Goal: Transaction & Acquisition: Purchase product/service

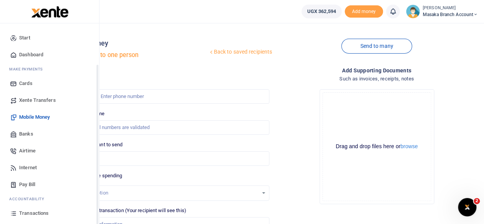
scroll to position [49, 0]
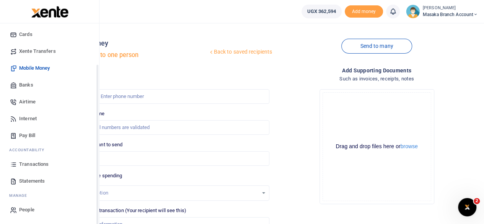
click at [97, 213] on div "Start Dashboard M ake Payments Cards Xente Transfers Mobile Money Banks Airtime…" at bounding box center [49, 99] width 99 height 250
click at [15, 179] on icon at bounding box center [13, 180] width 7 height 7
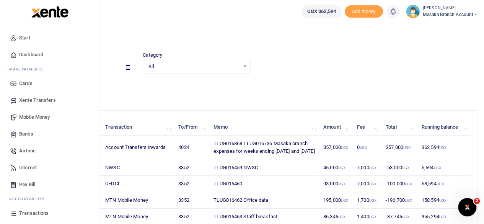
click at [24, 117] on span "Mobile Money" at bounding box center [34, 117] width 31 height 8
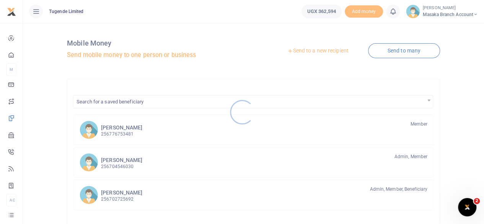
click at [322, 50] on div at bounding box center [242, 112] width 484 height 224
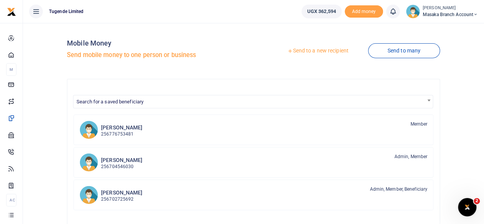
click at [319, 48] on link "Send to a new recipient" at bounding box center [318, 51] width 100 height 14
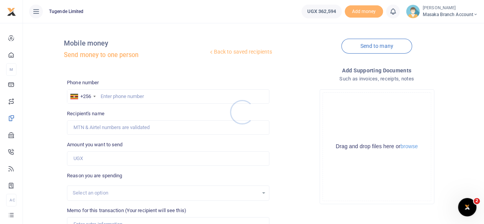
click at [151, 95] on div at bounding box center [242, 112] width 484 height 224
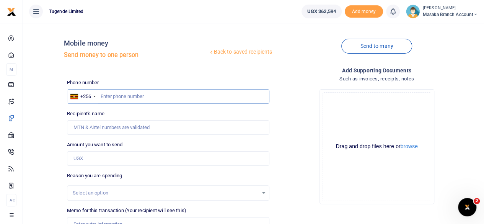
click at [148, 98] on input "text" at bounding box center [168, 96] width 202 height 15
type input "771463056"
type input "[PERSON_NAME]"
type input "771463056"
click at [122, 161] on input "Amount you want to send" at bounding box center [168, 158] width 202 height 15
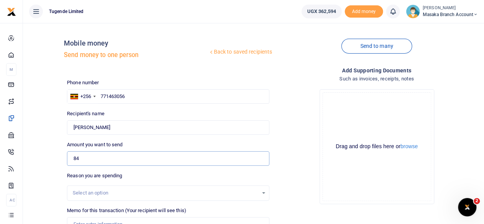
type input "84,000"
click at [244, 188] on div "Select an option" at bounding box center [168, 192] width 202 height 15
click at [244, 192] on div "Select an option" at bounding box center [165, 193] width 185 height 8
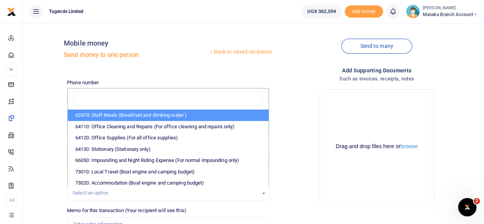
click at [153, 114] on li "62470: Staff Meals (Breakfast and drinking water )" at bounding box center [168, 114] width 201 height 11
select select "23"
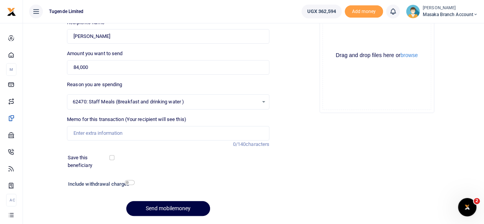
scroll to position [92, 0]
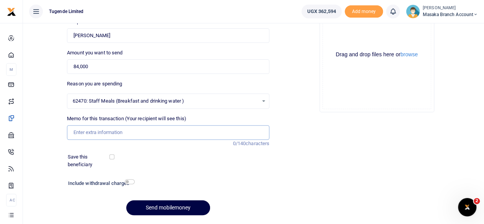
click at [185, 135] on input "Memo for this transaction (Your recipient will see this)" at bounding box center [168, 132] width 202 height 15
type input "TLUG016736"
click at [129, 181] on input "checkbox" at bounding box center [130, 181] width 10 height 5
checkbox input "true"
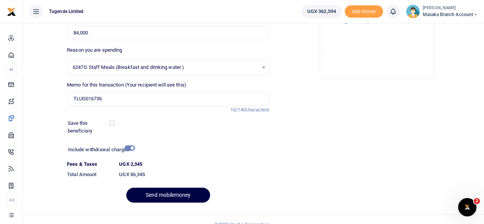
scroll to position [135, 0]
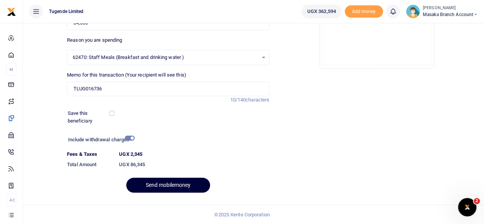
click at [193, 182] on button "Send mobilemoney" at bounding box center [168, 184] width 84 height 15
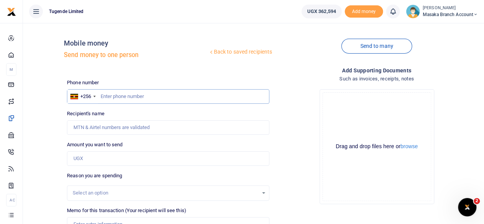
click at [165, 96] on input "text" at bounding box center [168, 96] width 202 height 15
click at [111, 94] on input "70112780" at bounding box center [168, 96] width 202 height 15
type input "701112780"
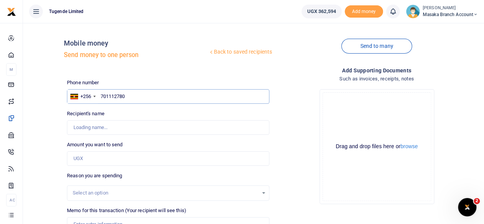
type input "Godfrey Kasasa"
type input "701112780"
click at [141, 156] on input "Amount you want to send" at bounding box center [168, 158] width 202 height 15
type input "160,000"
click at [251, 193] on div "Select an option" at bounding box center [165, 193] width 185 height 8
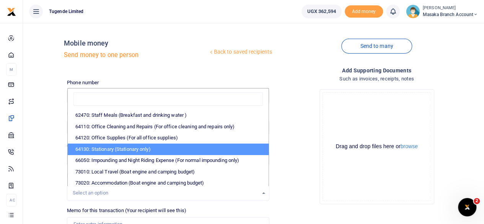
click at [141, 150] on li "64130: Stationary (Stationary only)" at bounding box center [168, 148] width 201 height 11
select select "26"
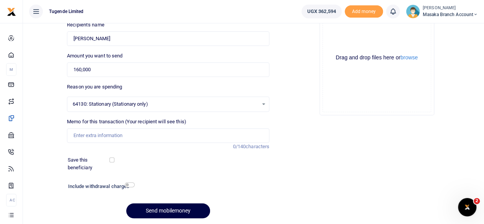
scroll to position [92, 0]
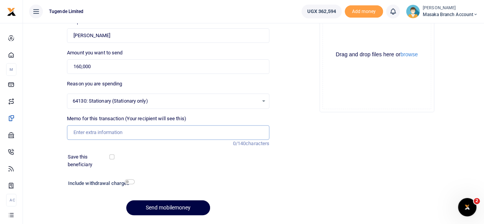
click at [181, 136] on input "Memo for this transaction (Your recipient will see this)" at bounding box center [168, 132] width 202 height 15
type input "TLUG016868"
click at [193, 156] on div "Save this beneficiary" at bounding box center [164, 160] width 198 height 15
click at [183, 209] on button "Send mobilemoney" at bounding box center [168, 207] width 84 height 15
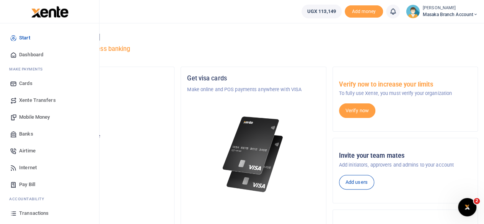
click at [45, 102] on span "Xente Transfers" at bounding box center [37, 100] width 37 height 8
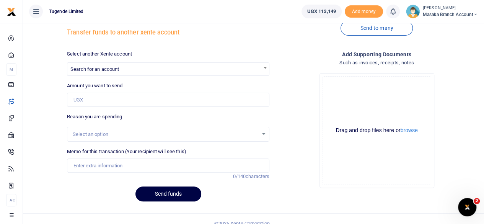
scroll to position [31, 0]
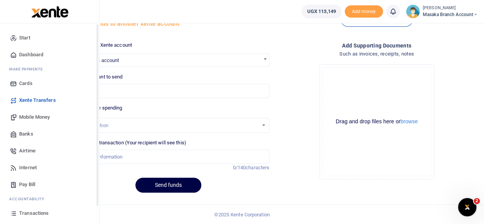
click at [96, 216] on div "Start Dashboard M ake Payments Cards Xente Transfers Mobile Money Banks Airtime…" at bounding box center [49, 148] width 99 height 250
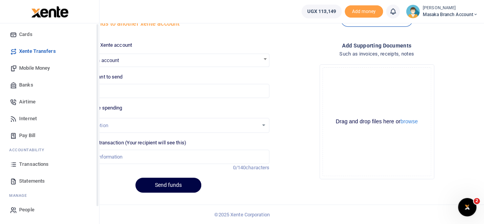
click at [98, 211] on div "Start Dashboard M ake Payments Cards Xente Transfers Mobile Money Banks Airtime…" at bounding box center [49, 99] width 99 height 250
click at [36, 180] on span "Statements" at bounding box center [32, 181] width 26 height 8
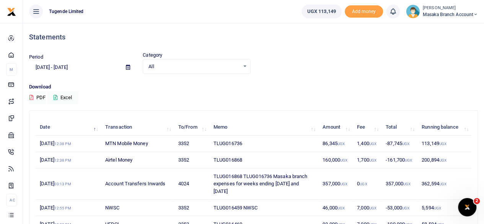
click at [338, 187] on td "357,000 UGX" at bounding box center [335, 183] width 34 height 31
click at [315, 75] on div "Period [DATE] - [DATE] Category All Select an option... All Credit Debit Transa…" at bounding box center [253, 67] width 455 height 32
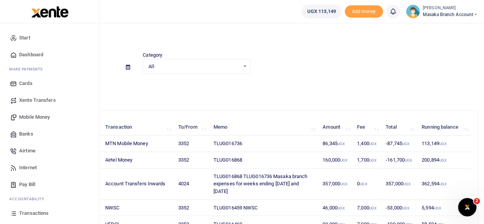
click at [37, 210] on span "Transactions" at bounding box center [33, 213] width 29 height 8
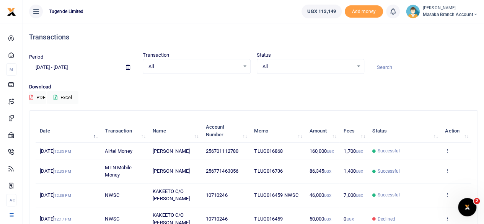
click at [450, 151] on icon at bounding box center [447, 150] width 5 height 5
click at [410, 166] on link "View details" at bounding box center [419, 163] width 60 height 11
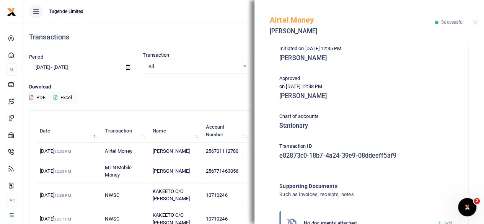
scroll to position [213, 0]
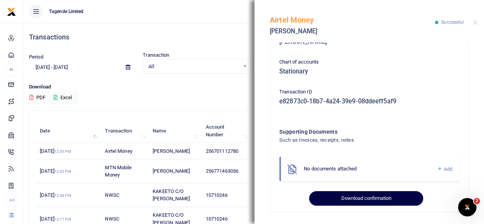
click at [359, 194] on button "Download confirmation" at bounding box center [366, 198] width 114 height 15
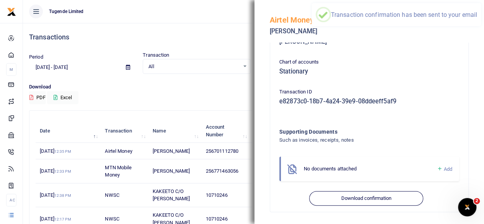
click at [232, 91] on div "Download PDF Excel" at bounding box center [253, 93] width 449 height 21
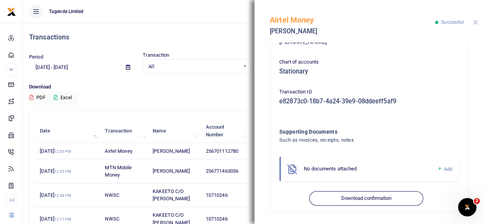
click at [475, 21] on button "Close" at bounding box center [475, 22] width 5 height 5
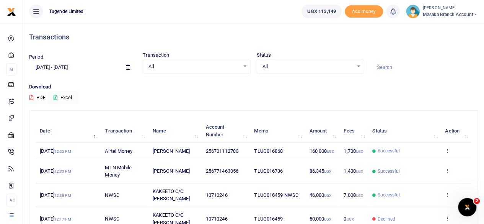
click at [447, 170] on icon at bounding box center [447, 169] width 5 height 5
click at [410, 183] on link "View details" at bounding box center [419, 183] width 60 height 11
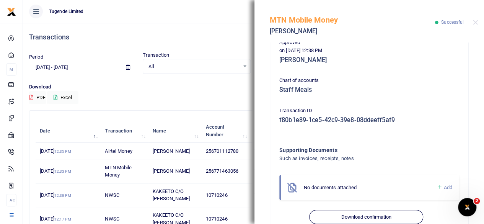
scroll to position [242, 0]
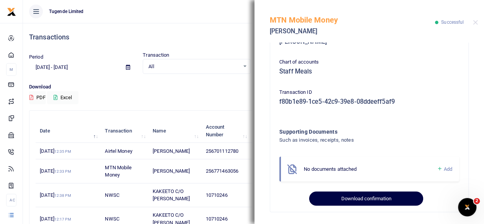
click at [382, 197] on button "Download confirmation" at bounding box center [366, 198] width 114 height 15
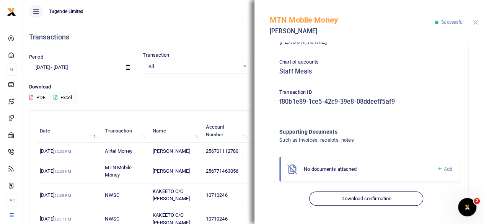
click at [475, 24] on button "Close" at bounding box center [475, 22] width 5 height 5
